Goal: Transaction & Acquisition: Download file/media

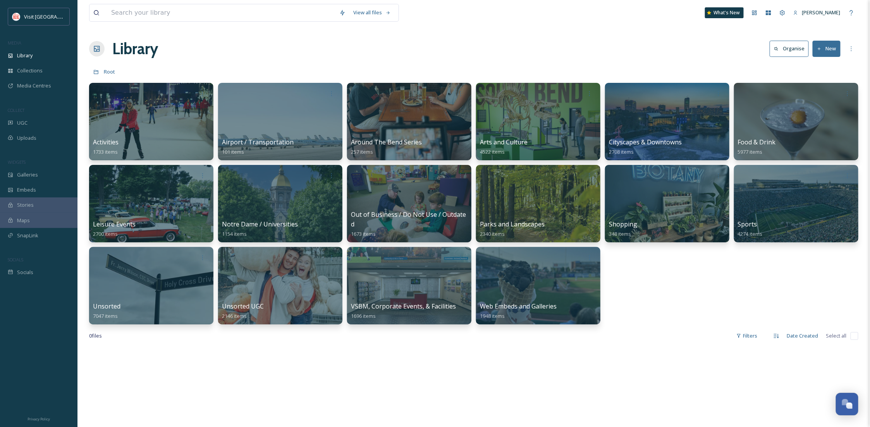
scroll to position [118, 0]
drag, startPoint x: 708, startPoint y: 336, endPoint x: 611, endPoint y: 259, distance: 124.1
click at [707, 335] on div "0 file s Filters Date Created Select all" at bounding box center [474, 336] width 770 height 15
click at [614, 46] on div "Library Organise New" at bounding box center [474, 48] width 770 height 23
click at [458, 45] on div "Library Organise New" at bounding box center [474, 48] width 770 height 23
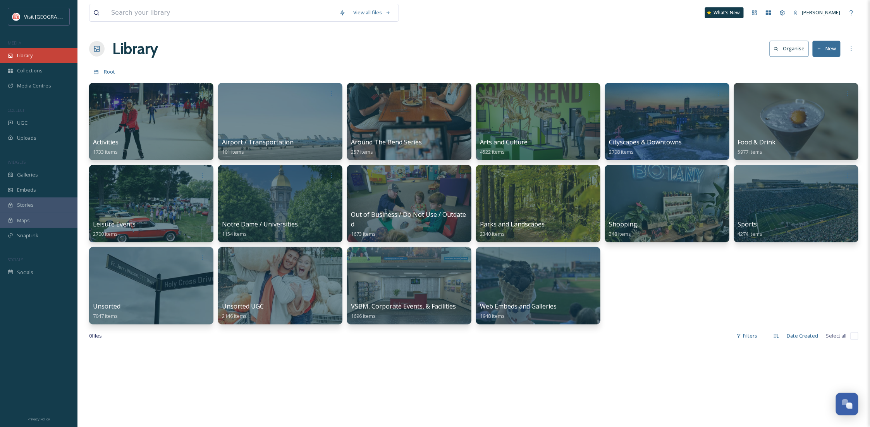
click at [31, 62] on div "Library" at bounding box center [38, 55] width 77 height 15
click at [40, 71] on span "Collections" at bounding box center [30, 70] width 26 height 7
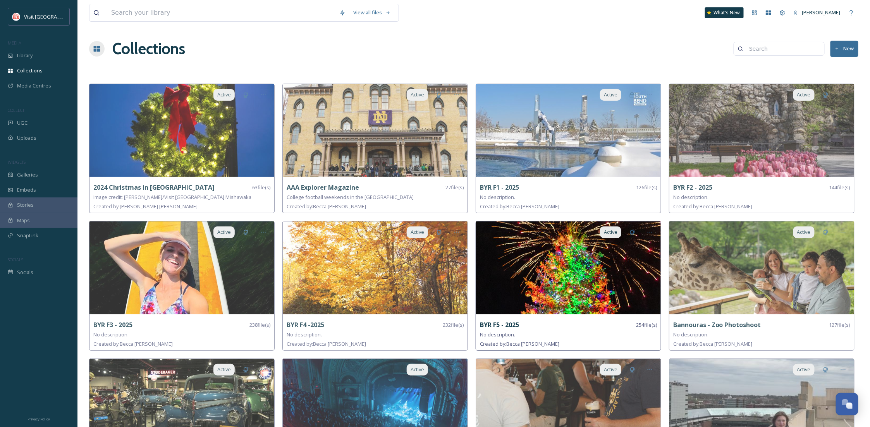
click at [541, 281] on img at bounding box center [568, 268] width 185 height 93
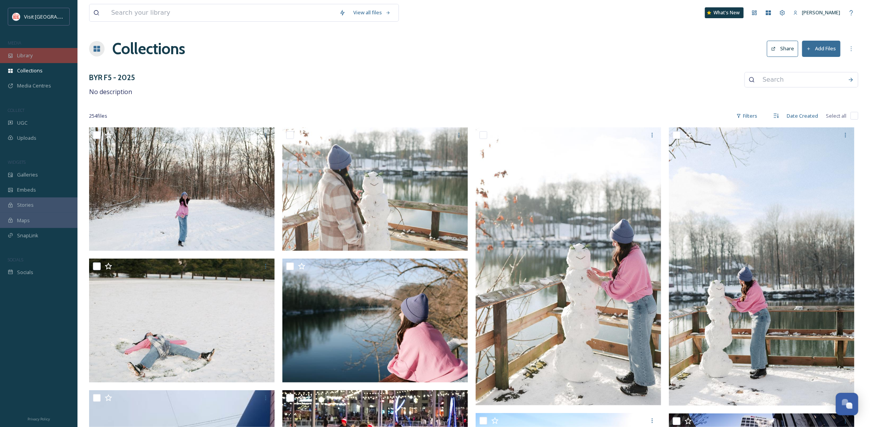
click at [29, 50] on div "Library" at bounding box center [38, 55] width 77 height 15
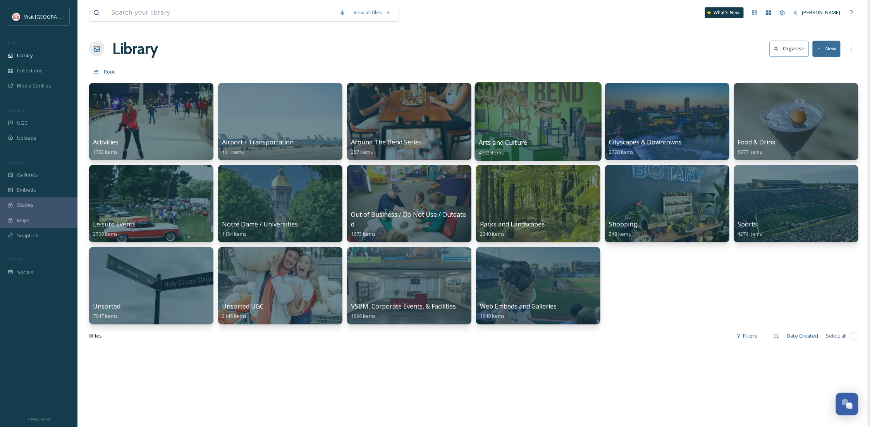
click at [551, 136] on div at bounding box center [538, 121] width 127 height 79
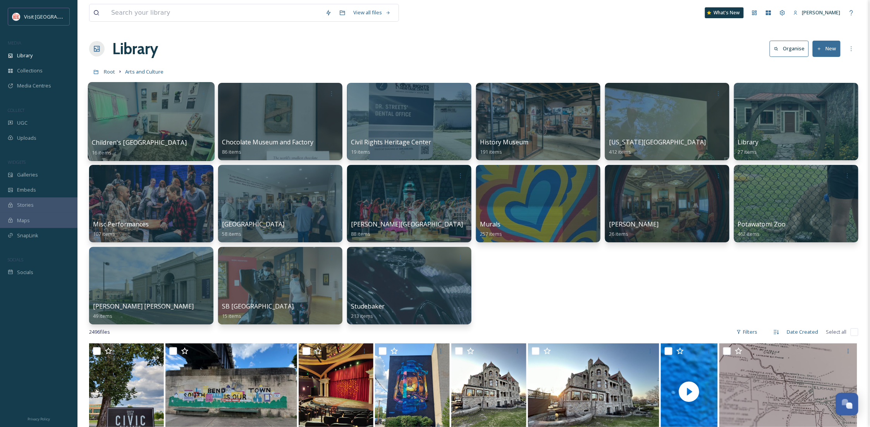
click at [145, 113] on div at bounding box center [151, 121] width 127 height 79
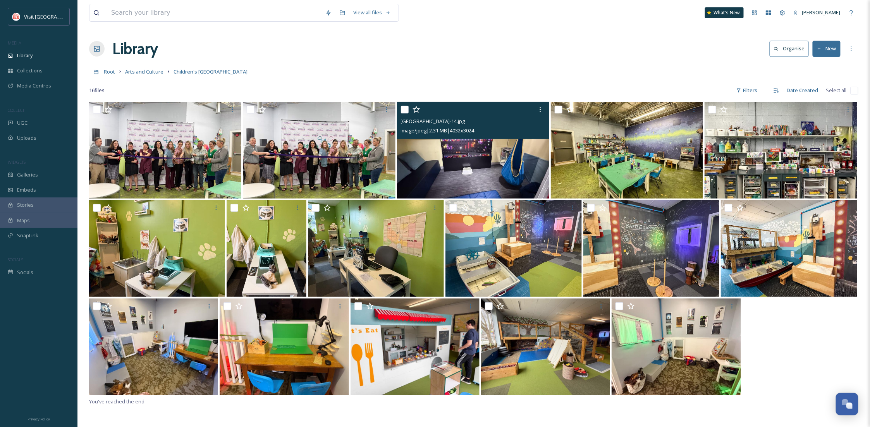
click at [484, 165] on img at bounding box center [473, 150] width 152 height 97
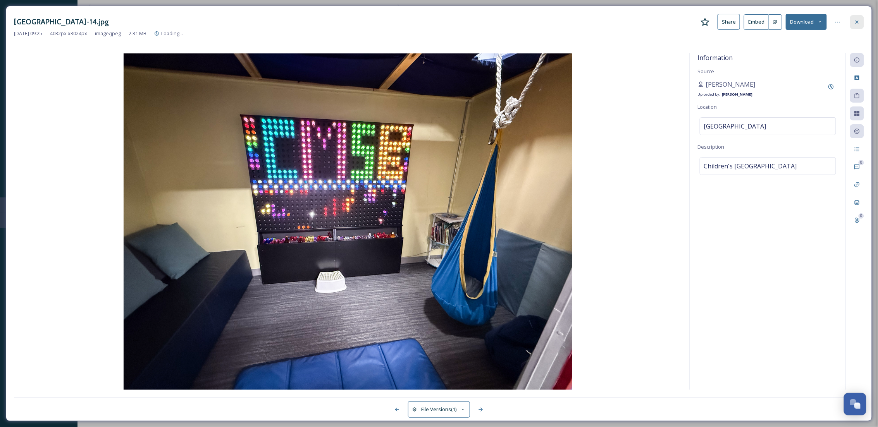
click at [861, 19] on div at bounding box center [857, 22] width 14 height 14
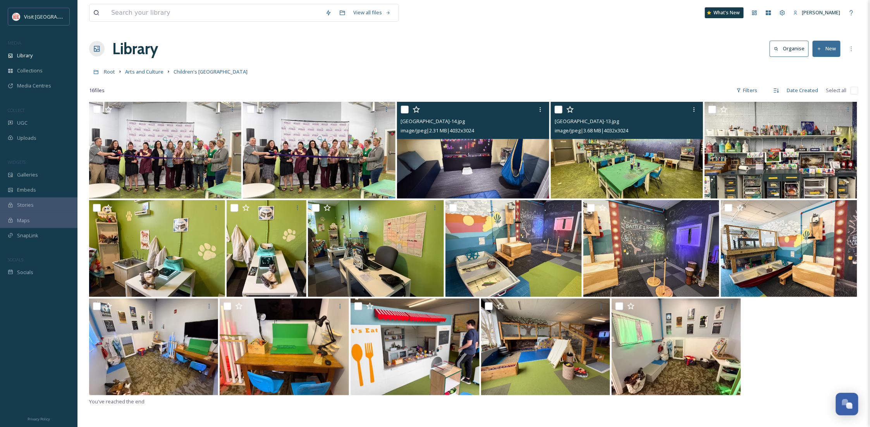
click at [652, 181] on img at bounding box center [627, 150] width 152 height 97
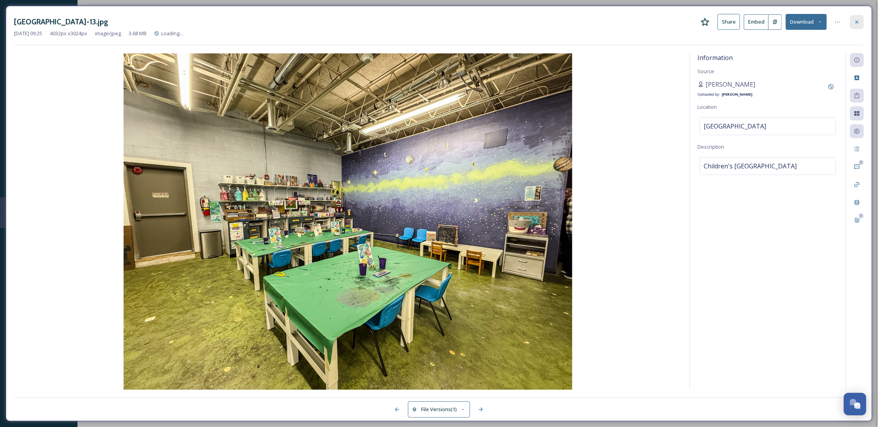
click at [855, 22] on icon at bounding box center [857, 22] width 6 height 6
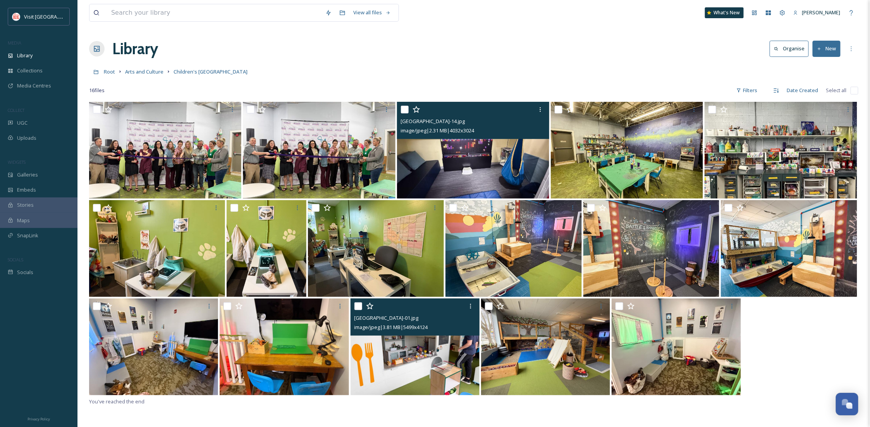
click at [398, 366] on img at bounding box center [415, 347] width 129 height 97
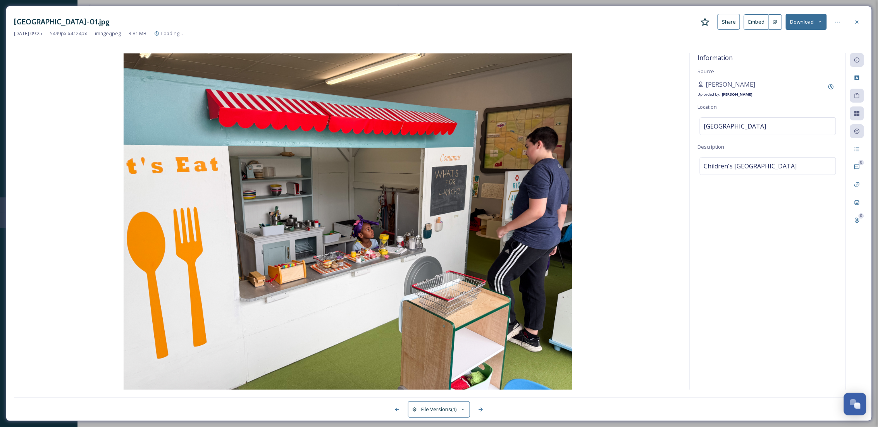
click at [802, 26] on button "Download" at bounding box center [806, 22] width 41 height 16
click at [796, 45] on div "Download Original (5499 x 4124)" at bounding box center [786, 39] width 81 height 15
click at [854, 23] on icon at bounding box center [857, 22] width 6 height 6
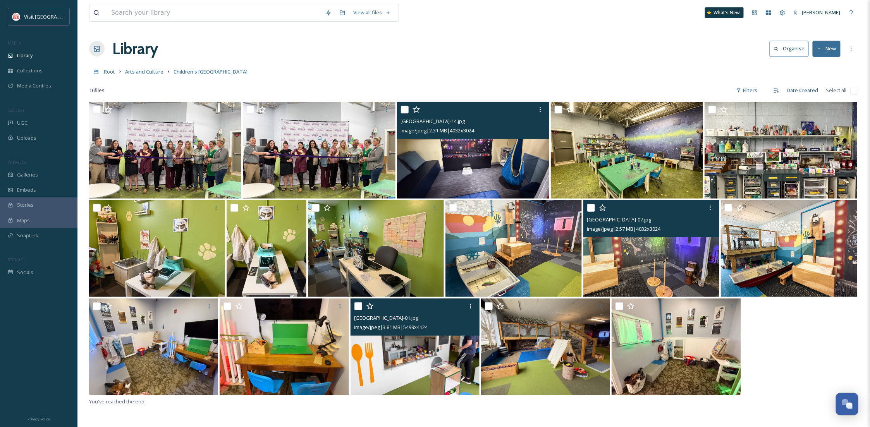
click at [691, 268] on img at bounding box center [652, 248] width 136 height 97
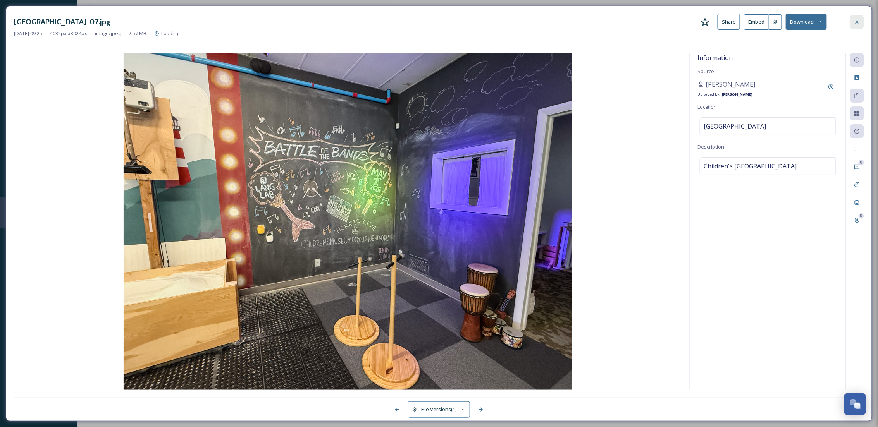
click at [857, 20] on icon at bounding box center [857, 22] width 6 height 6
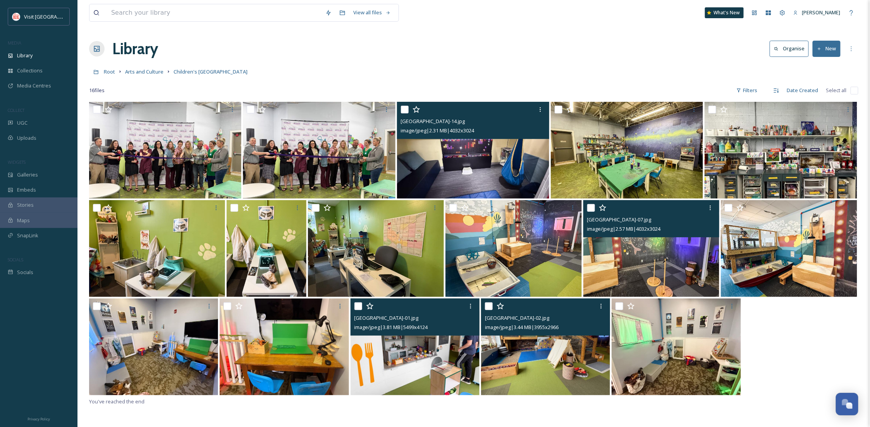
click at [540, 366] on img at bounding box center [545, 347] width 129 height 97
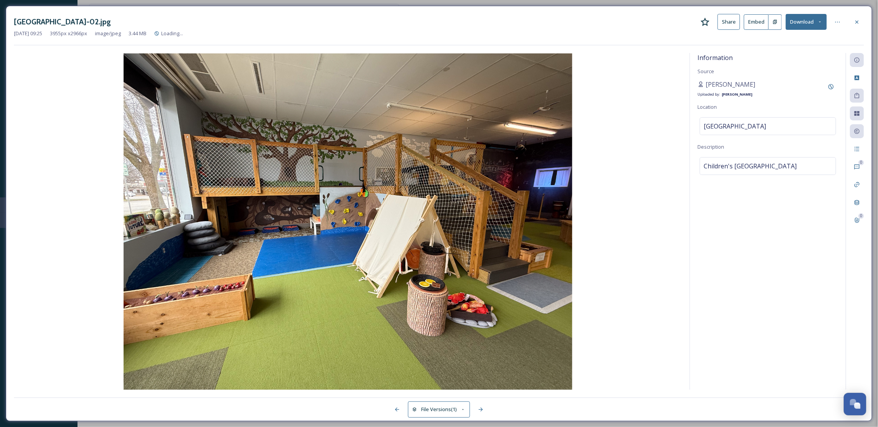
click at [820, 19] on button "Download" at bounding box center [806, 22] width 41 height 16
click at [794, 43] on span "Download Original (3955 x 2966)" at bounding box center [785, 39] width 73 height 7
click at [857, 22] on icon at bounding box center [857, 22] width 6 height 6
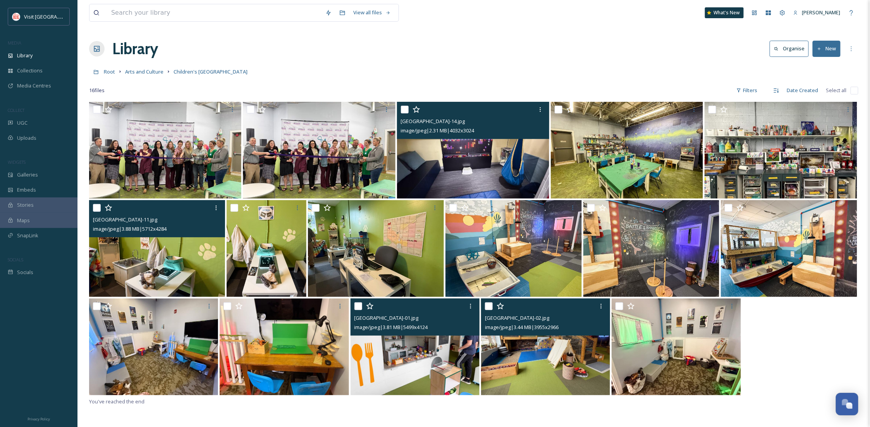
click at [165, 263] on img at bounding box center [157, 248] width 136 height 97
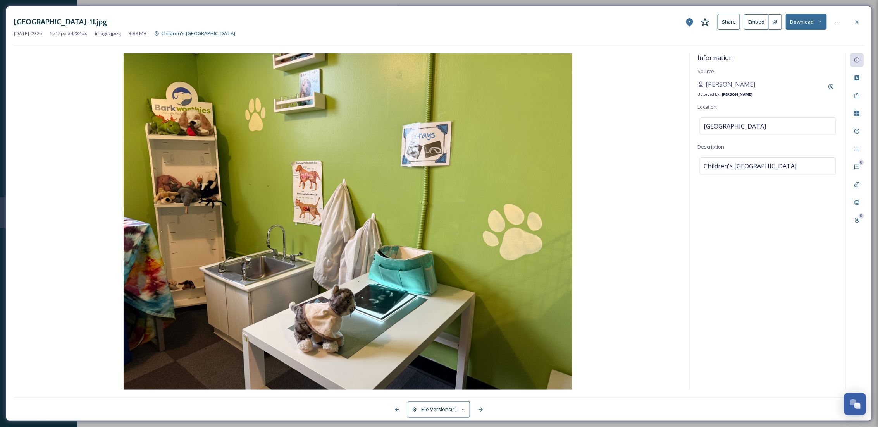
click at [813, 24] on button "Download" at bounding box center [806, 22] width 41 height 16
click at [787, 41] on span "Download Original (5712 x 4284)" at bounding box center [785, 39] width 73 height 7
drag, startPoint x: 858, startPoint y: 22, endPoint x: 502, endPoint y: 153, distance: 378.9
click at [858, 22] on icon at bounding box center [857, 22] width 6 height 6
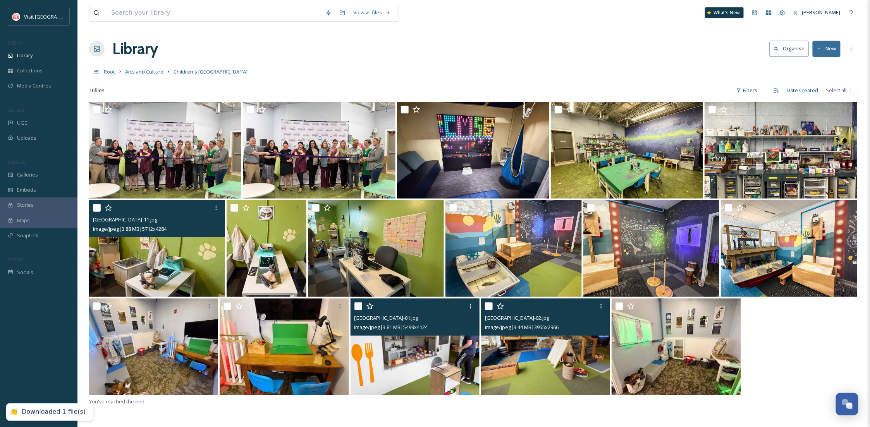
click at [519, 72] on div "Root Arts and Culture Children's [GEOGRAPHIC_DATA]" at bounding box center [474, 71] width 770 height 15
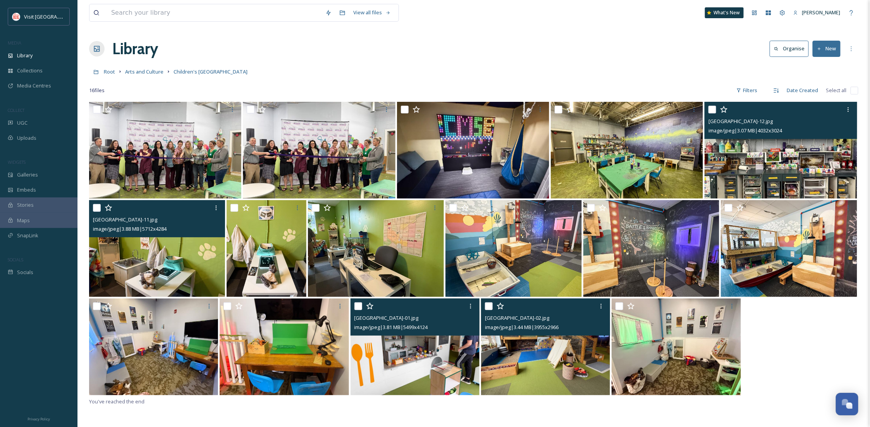
click at [768, 177] on img at bounding box center [781, 150] width 152 height 97
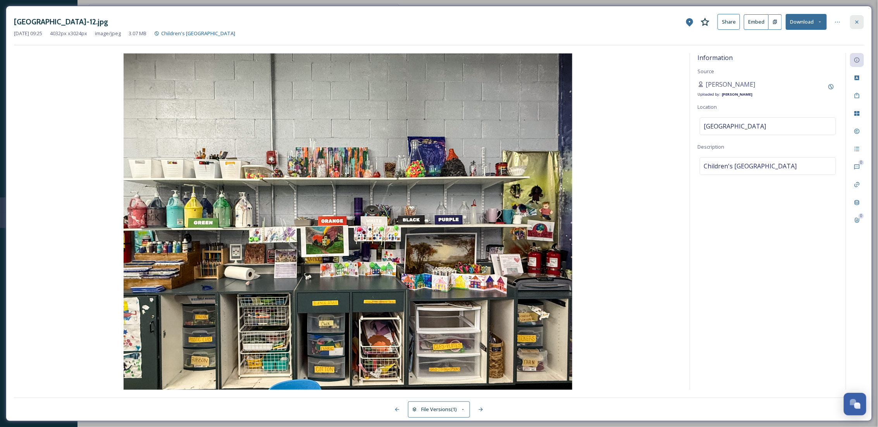
click at [858, 21] on icon at bounding box center [857, 21] width 3 height 3
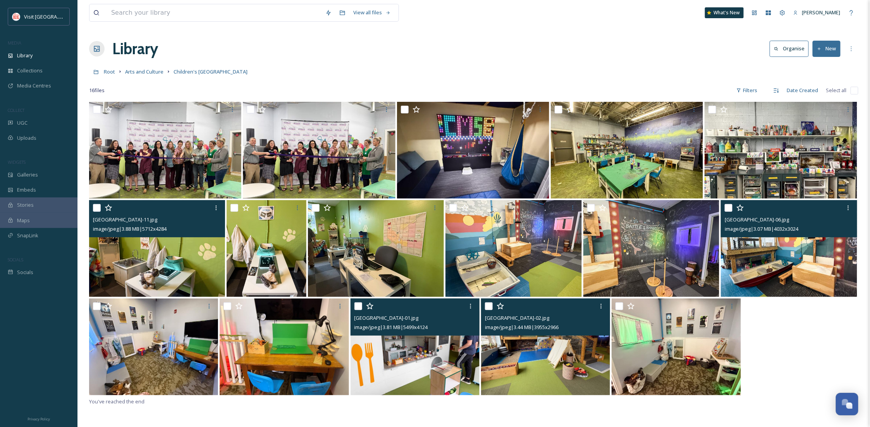
click at [802, 254] on img at bounding box center [789, 248] width 136 height 97
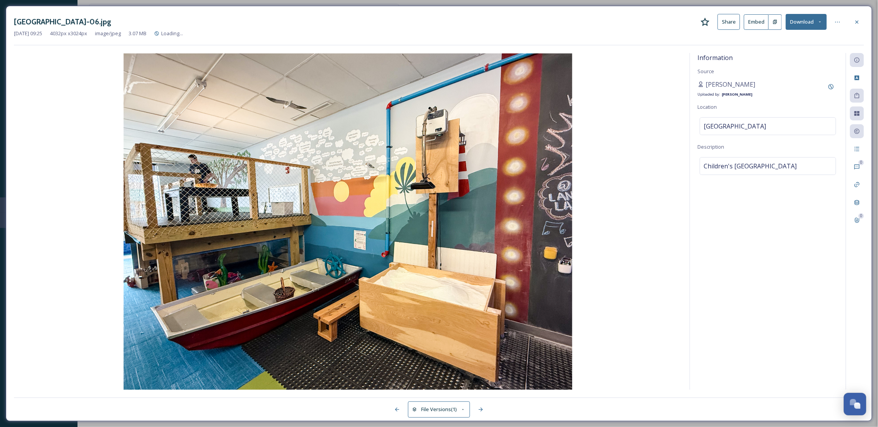
click at [819, 24] on button "Download" at bounding box center [806, 22] width 41 height 16
click at [813, 39] on span "Download Original (4032 x 3024)" at bounding box center [785, 39] width 73 height 7
click at [857, 21] on icon at bounding box center [857, 22] width 6 height 6
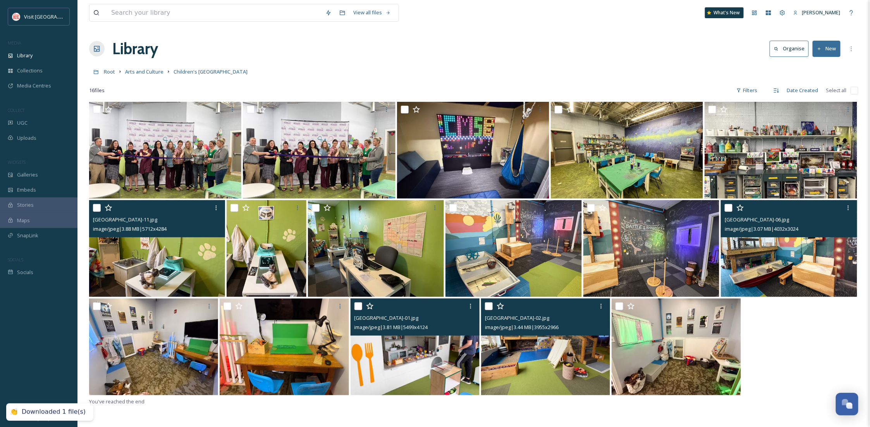
click at [513, 70] on div "Root Arts and Culture Children's [GEOGRAPHIC_DATA]" at bounding box center [474, 71] width 770 height 15
